Goal: Complete application form

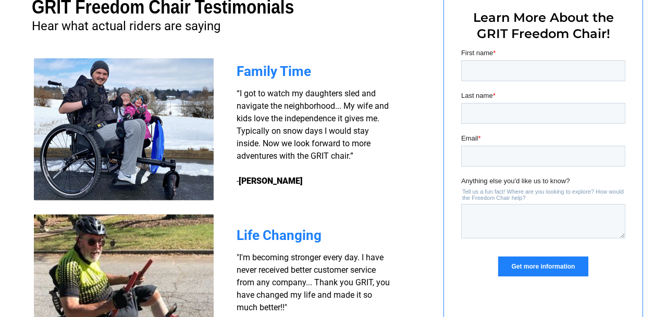
scroll to position [810, 0]
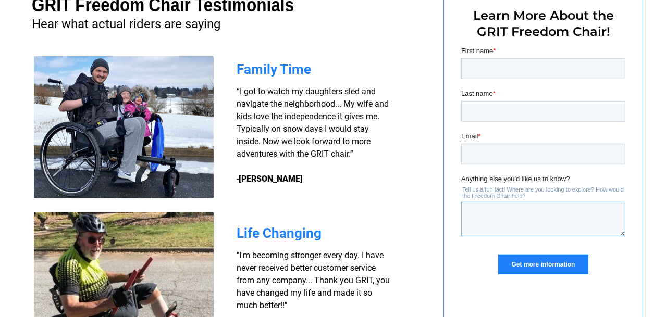
click at [479, 215] on textarea "Anything else you'd like us to know?" at bounding box center [543, 219] width 164 height 34
type textarea "How is it powered, and price?"
click at [479, 71] on input "First name *" at bounding box center [543, 68] width 164 height 21
type input "Mark"
type input "[PERSON_NAME]"
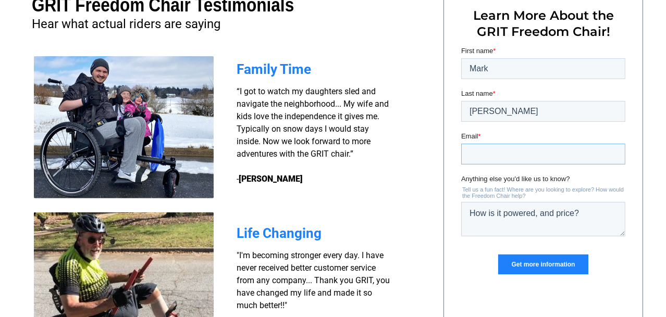
type input "[EMAIL_ADDRESS][DOMAIN_NAME]"
click at [525, 260] on input "Get more information" at bounding box center [543, 265] width 90 height 20
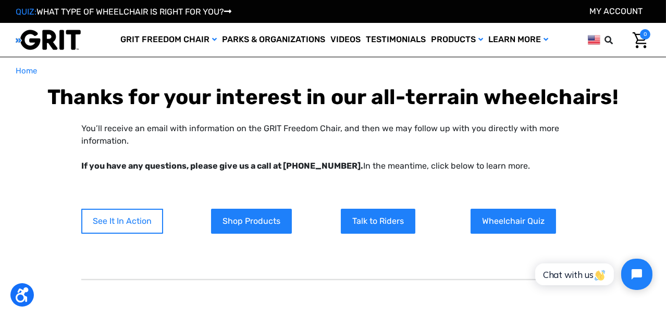
click at [134, 217] on link "See It In Action" at bounding box center [122, 221] width 82 height 25
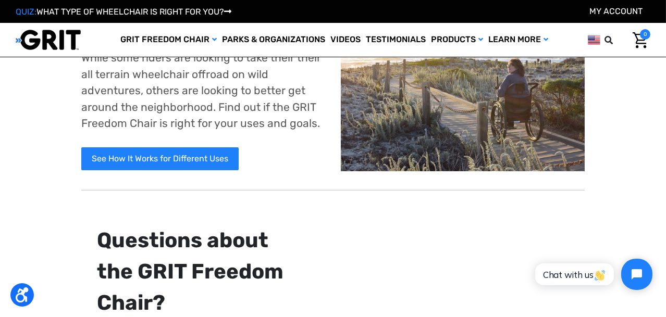
scroll to position [554, 0]
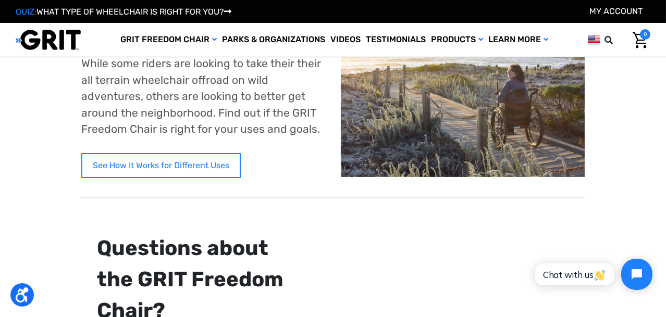
click at [203, 160] on link "See How It Works for Different Uses" at bounding box center [160, 165] width 159 height 25
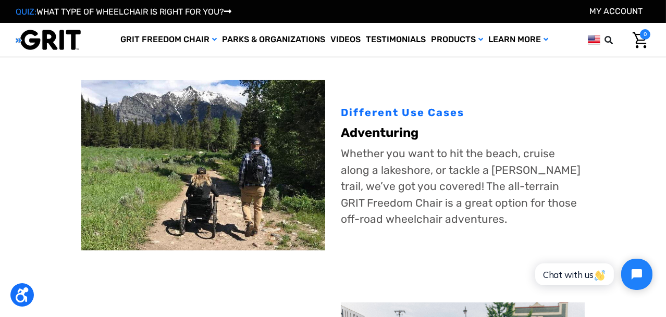
scroll to position [205, 0]
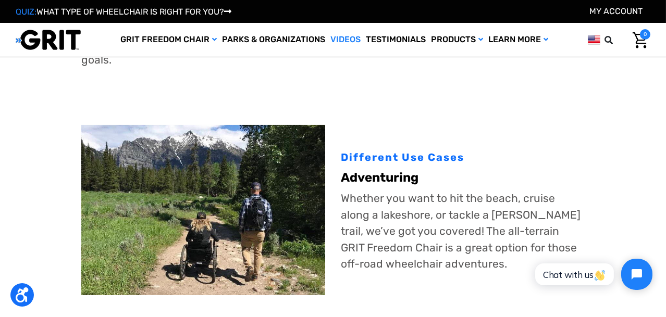
click at [347, 36] on link "Videos" at bounding box center [345, 40] width 35 height 34
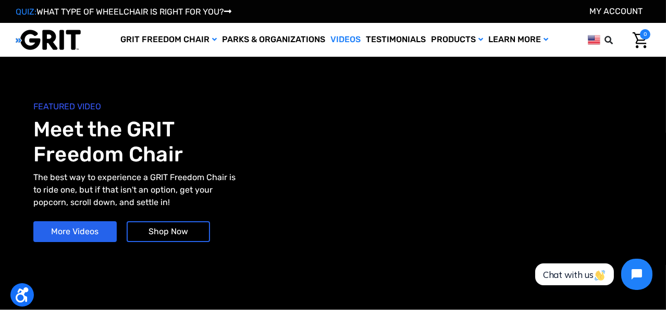
click at [608, 263] on html "Chat with us" at bounding box center [592, 274] width 138 height 49
